Goal: Task Accomplishment & Management: Manage account settings

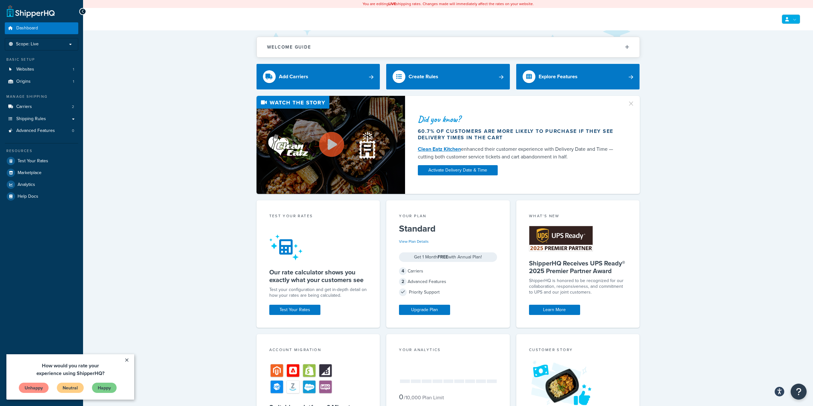
click at [785, 16] on link at bounding box center [791, 19] width 19 height 10
click at [769, 44] on link "Billing" at bounding box center [771, 45] width 57 height 13
click at [764, 44] on span "Billing" at bounding box center [761, 45] width 11 height 6
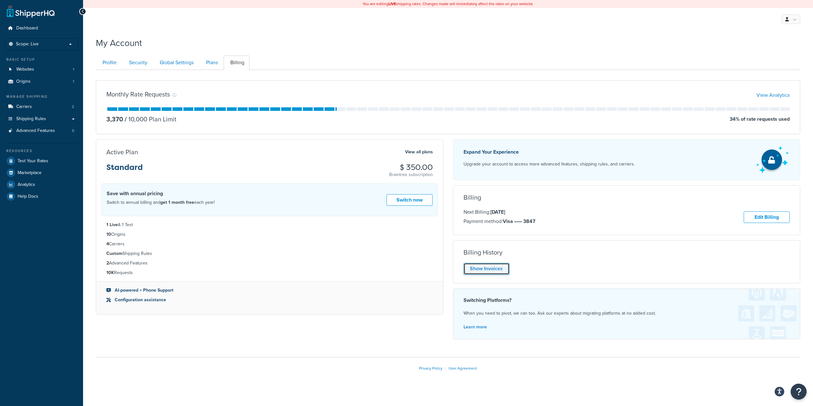
click at [495, 269] on link "Show Invoices" at bounding box center [486, 269] width 46 height 12
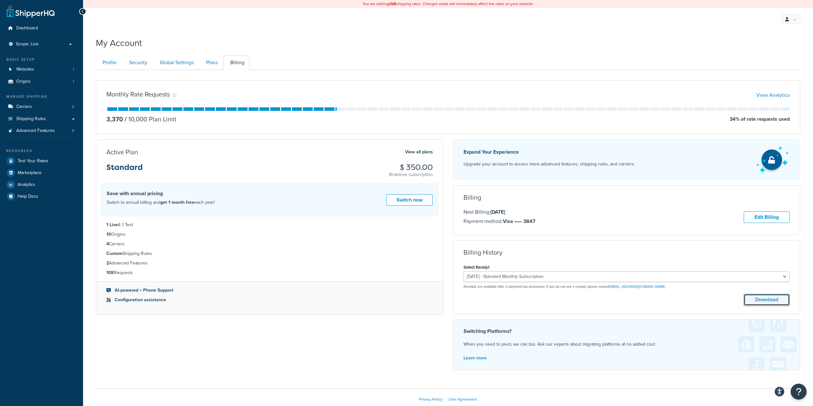
click at [760, 300] on button "Download" at bounding box center [767, 300] width 46 height 12
